Goal: Find specific page/section: Find specific page/section

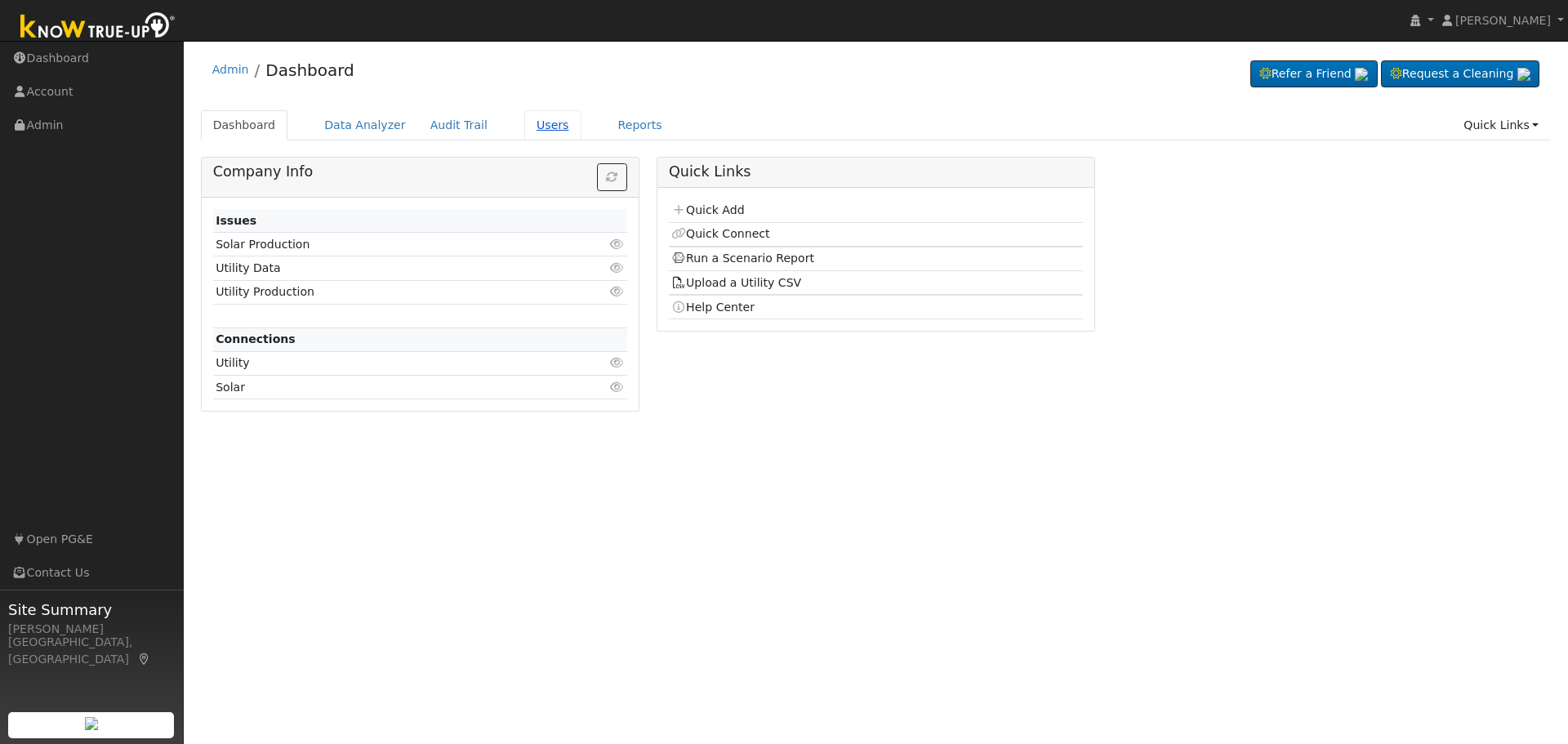
click at [527, 127] on link "Users" at bounding box center [552, 125] width 57 height 30
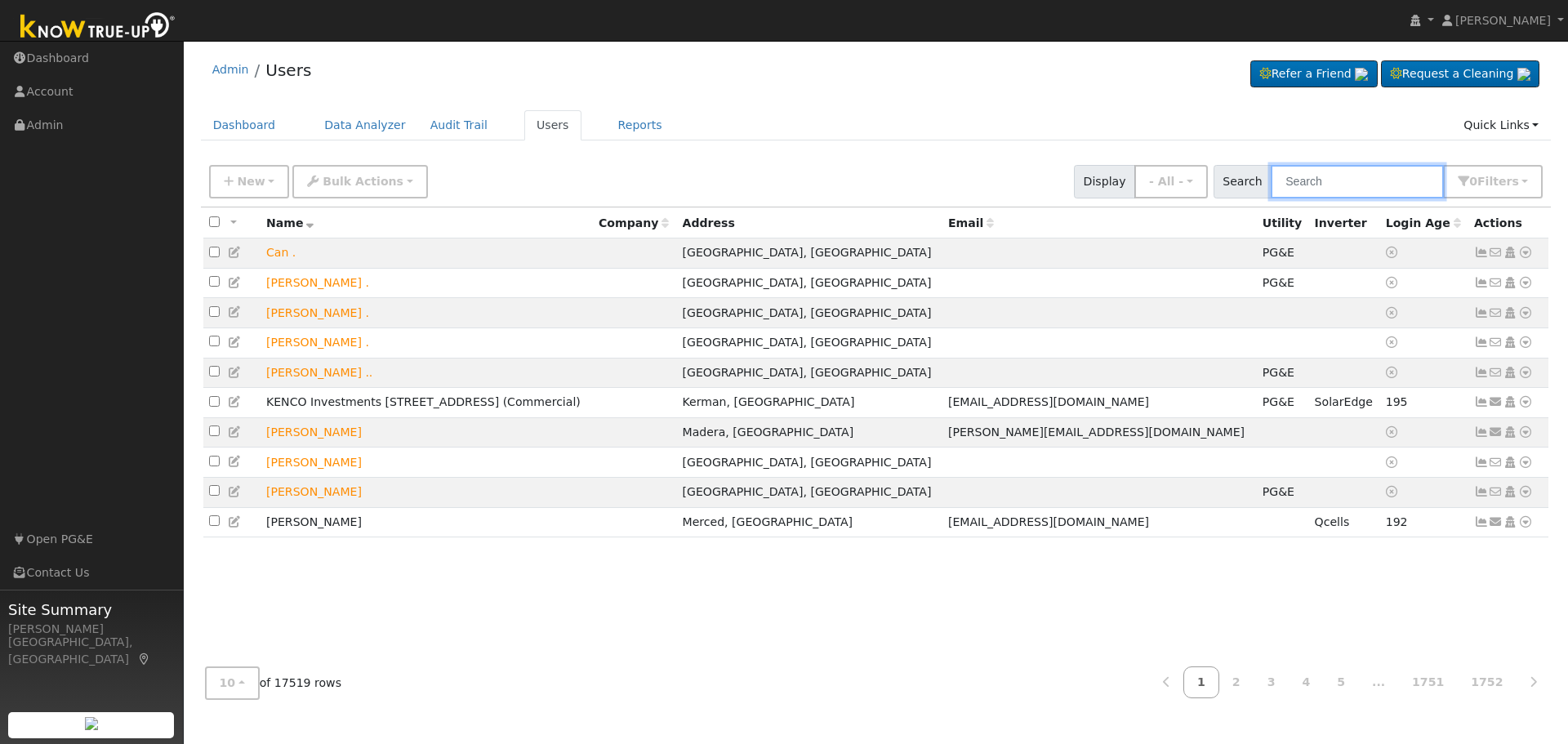
click at [1319, 184] on input "text" at bounding box center [1357, 182] width 173 height 33
